Goal: Check status

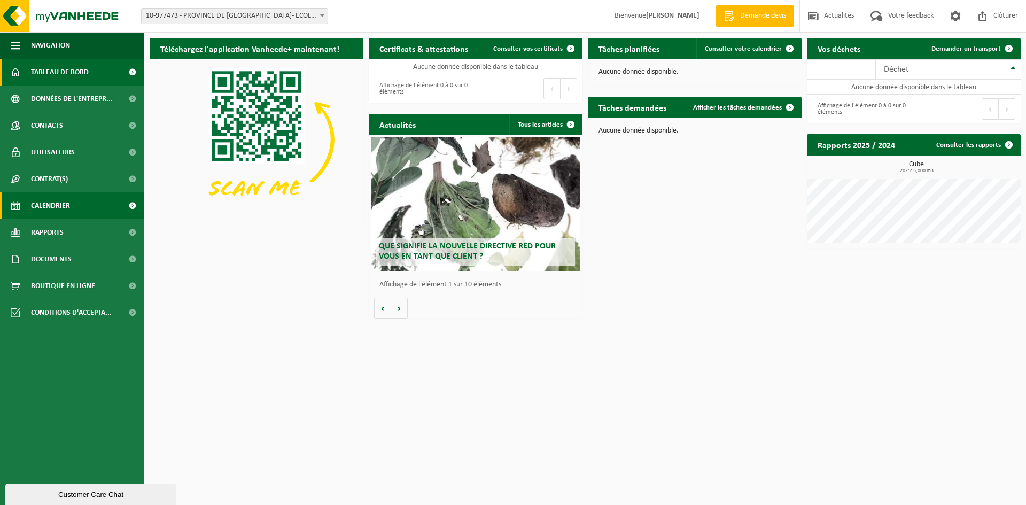
click at [58, 203] on span "Calendrier" at bounding box center [50, 205] width 39 height 27
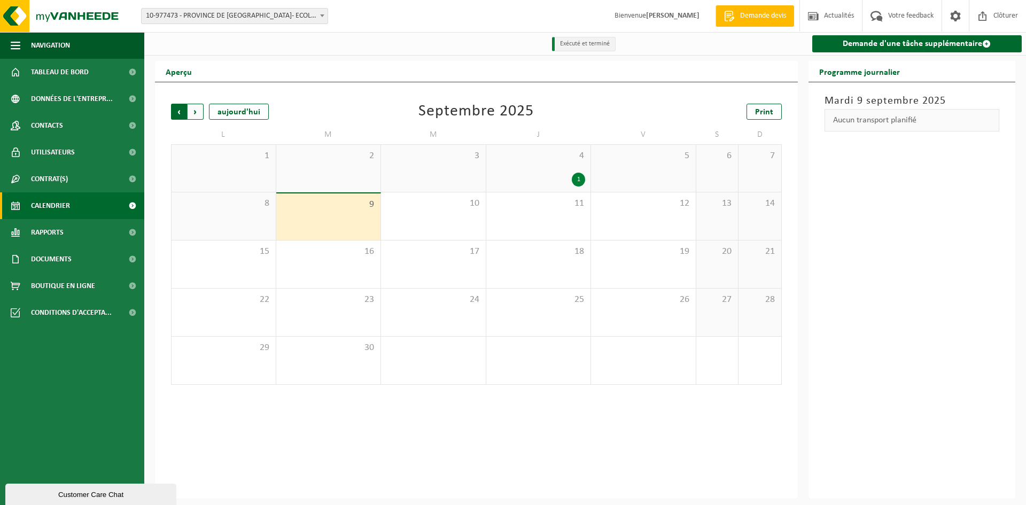
click at [199, 115] on span "Suivant" at bounding box center [196, 112] width 16 height 16
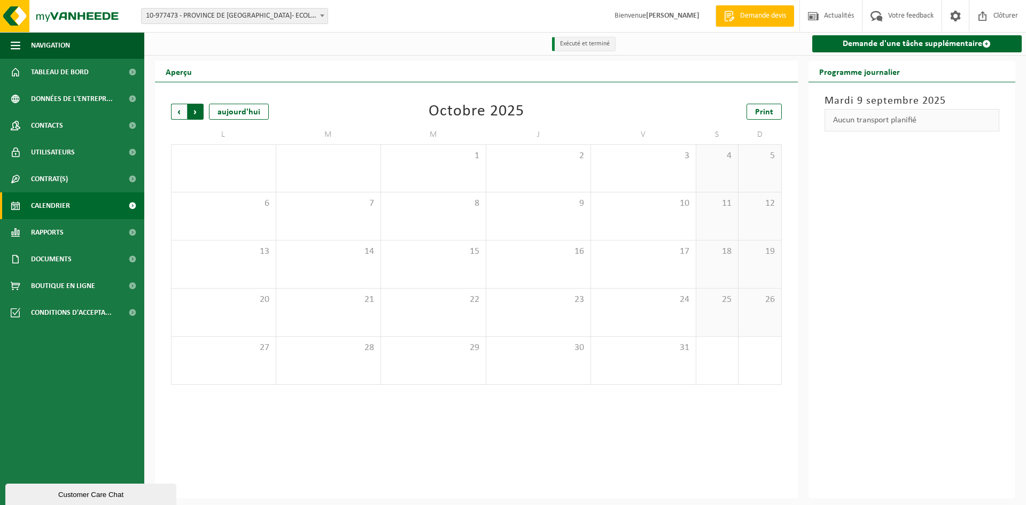
click at [178, 116] on span "Précédent" at bounding box center [179, 112] width 16 height 16
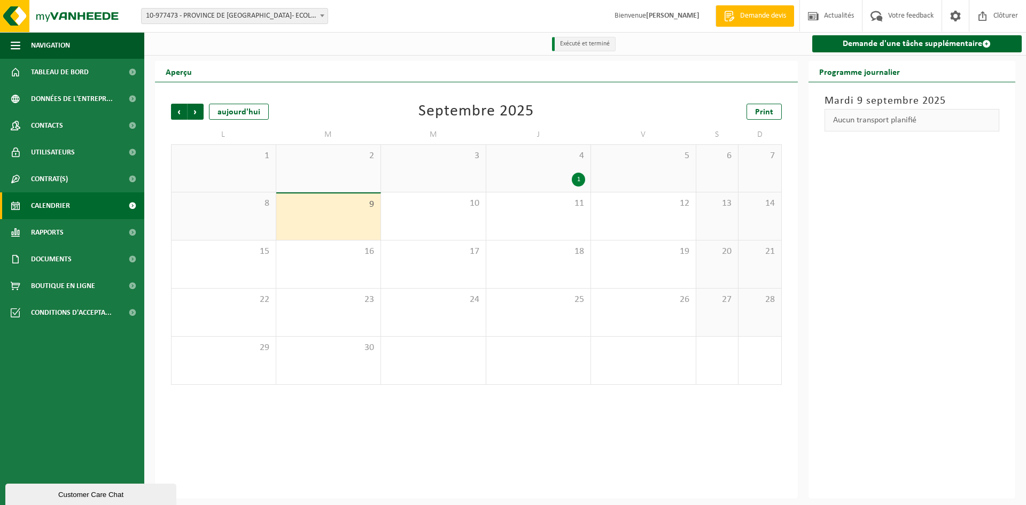
click at [575, 181] on div "1" at bounding box center [578, 180] width 13 height 14
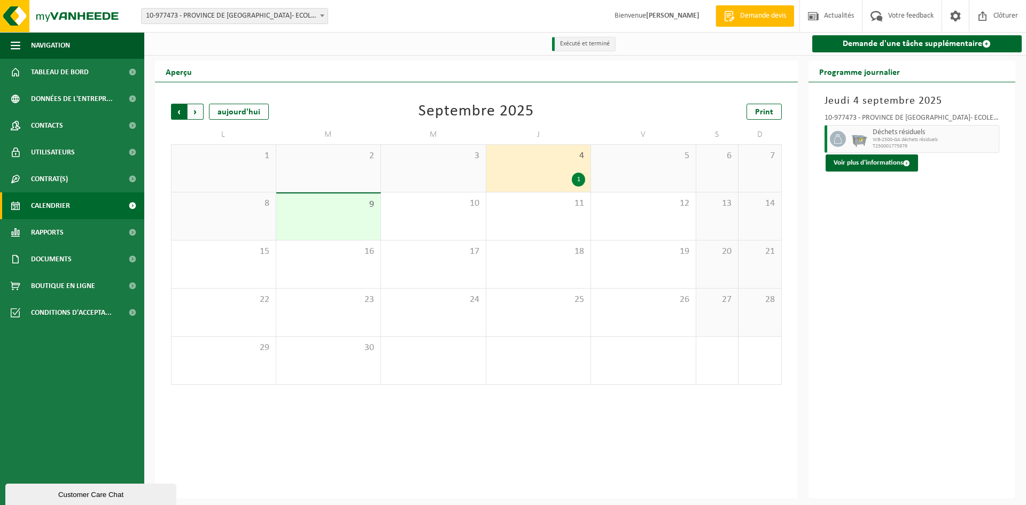
click at [194, 113] on span "Suivant" at bounding box center [196, 112] width 16 height 16
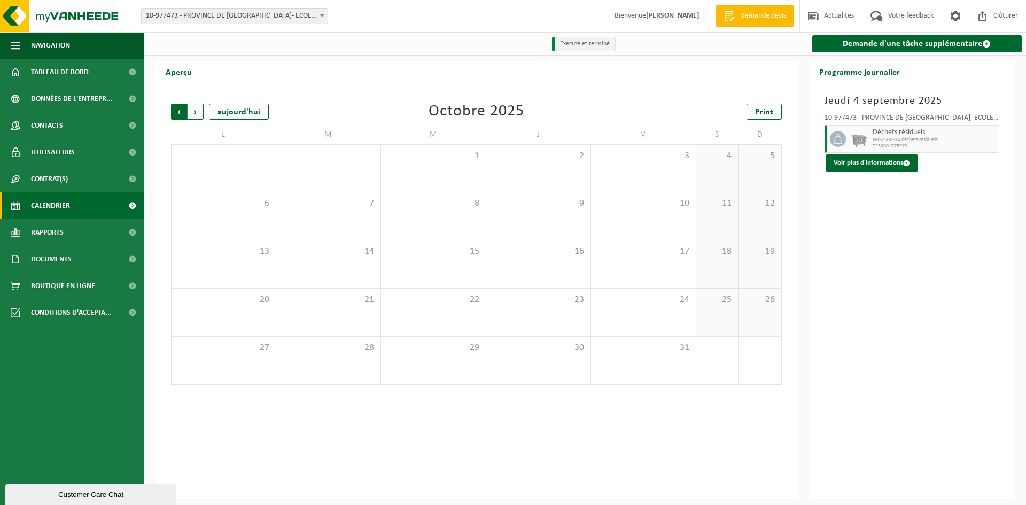
click at [195, 113] on span "Suivant" at bounding box center [196, 112] width 16 height 16
click at [182, 111] on span "Précédent" at bounding box center [179, 112] width 16 height 16
click at [175, 112] on span "Précédent" at bounding box center [179, 112] width 16 height 16
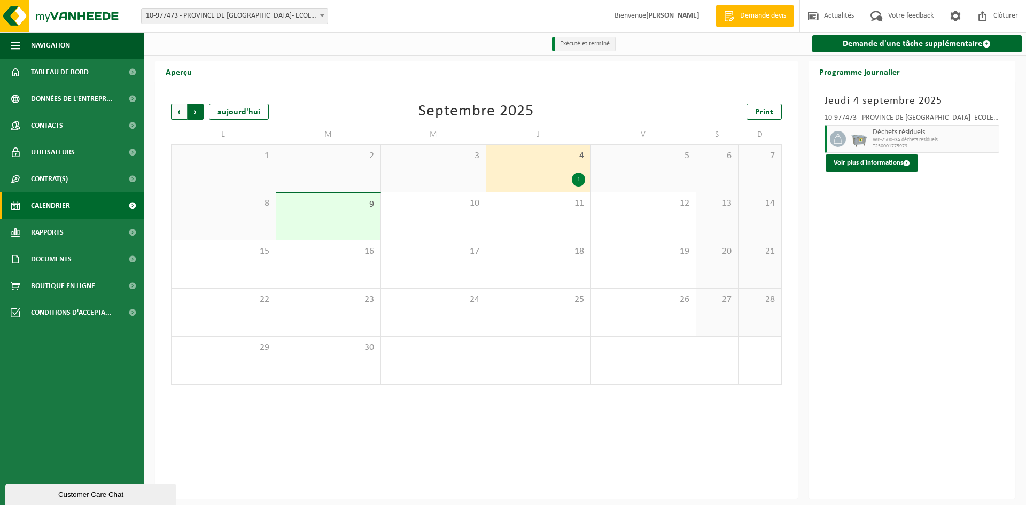
click at [181, 114] on span "Précédent" at bounding box center [179, 112] width 16 height 16
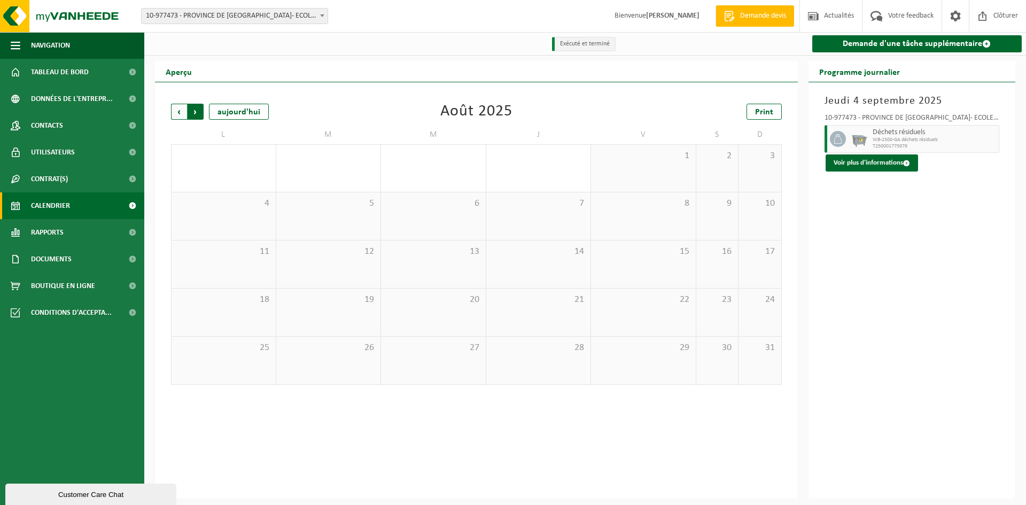
click at [178, 113] on span "Précédent" at bounding box center [179, 112] width 16 height 16
click at [179, 111] on span "Précédent" at bounding box center [179, 112] width 16 height 16
